Goal: Complete application form

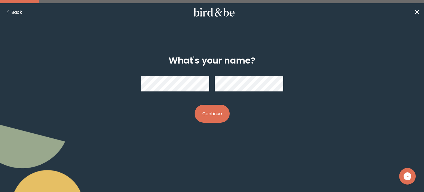
click at [195, 105] on button "Continue" at bounding box center [212, 114] width 35 height 18
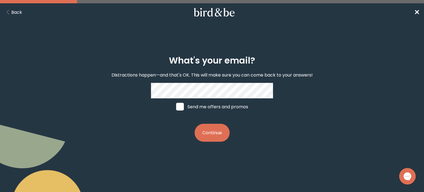
drag, startPoint x: 209, startPoint y: 129, endPoint x: 210, endPoint y: 132, distance: 3.0
click at [210, 132] on div "What's your email? Distractions happen—and that's OK. This will make sure you c…" at bounding box center [211, 99] width 203 height 104
click at [210, 132] on button "Continue" at bounding box center [212, 133] width 35 height 18
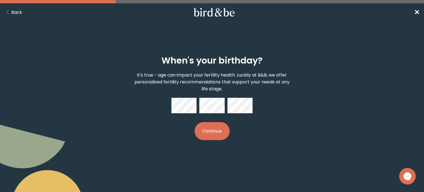
click at [195, 122] on button "Continue" at bounding box center [212, 131] width 35 height 18
click at [216, 133] on button "Continue" at bounding box center [212, 131] width 35 height 18
click at [222, 124] on button "Continue" at bounding box center [212, 131] width 35 height 18
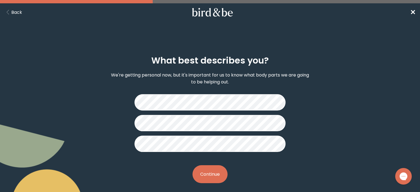
click at [214, 175] on button "Continue" at bounding box center [209, 174] width 35 height 18
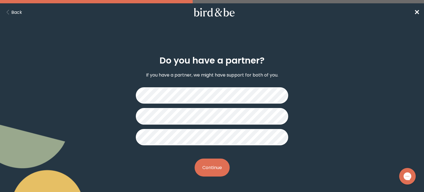
click at [218, 166] on button "Continue" at bounding box center [212, 167] width 35 height 18
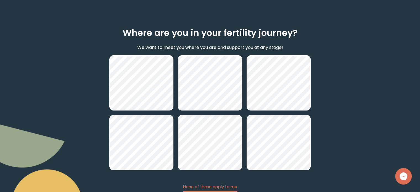
scroll to position [55, 0]
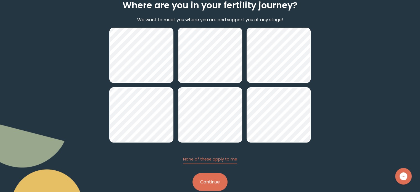
click at [217, 182] on button "Continue" at bounding box center [209, 182] width 35 height 18
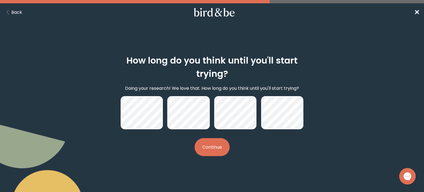
click at [200, 144] on button "Continue" at bounding box center [212, 147] width 35 height 18
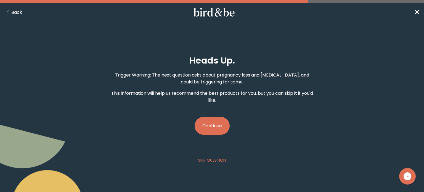
drag, startPoint x: 209, startPoint y: 93, endPoint x: 161, endPoint y: 98, distance: 48.3
click at [162, 95] on p "This information will help us recommend the best products for you, but you can …" at bounding box center [211, 97] width 203 height 14
click at [202, 122] on button "Continue" at bounding box center [212, 126] width 35 height 18
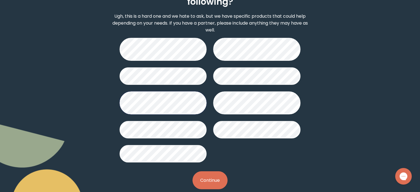
scroll to position [81, 0]
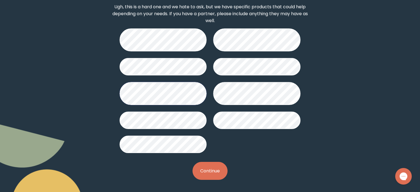
click at [215, 171] on button "Continue" at bounding box center [209, 171] width 35 height 18
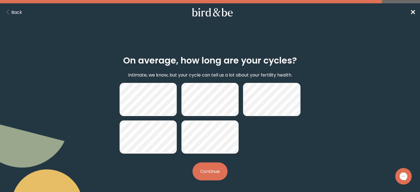
click at [211, 166] on button "Continue" at bounding box center [209, 171] width 35 height 18
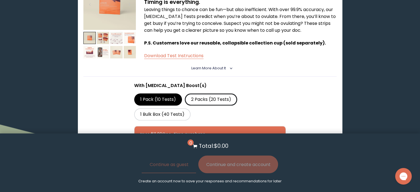
scroll to position [745, 0]
